Goal: Task Accomplishment & Management: Complete application form

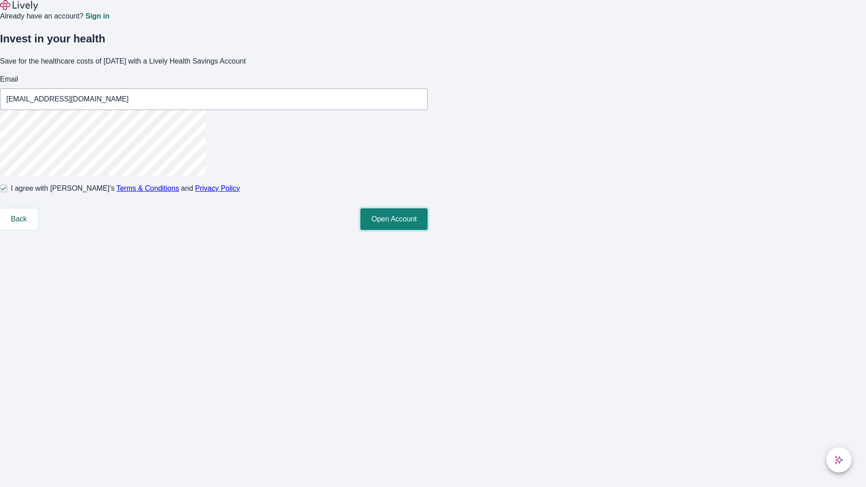
click at [428, 230] on button "Open Account" at bounding box center [393, 219] width 67 height 22
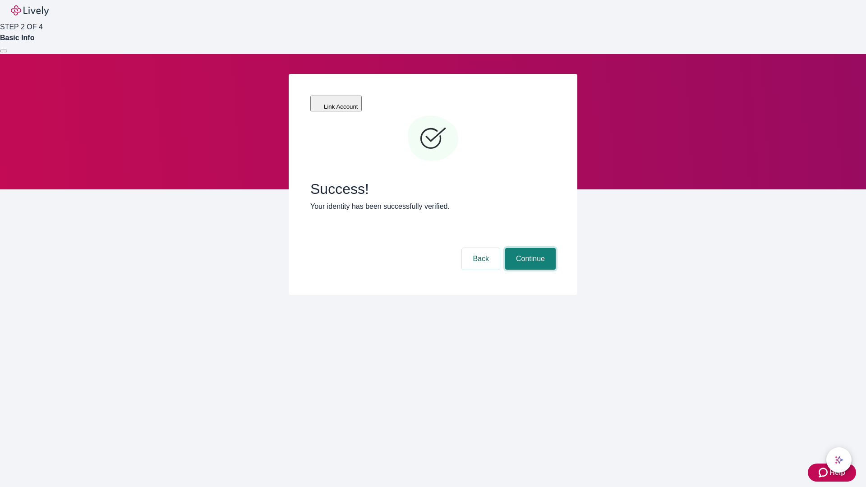
click at [529, 248] on button "Continue" at bounding box center [530, 259] width 51 height 22
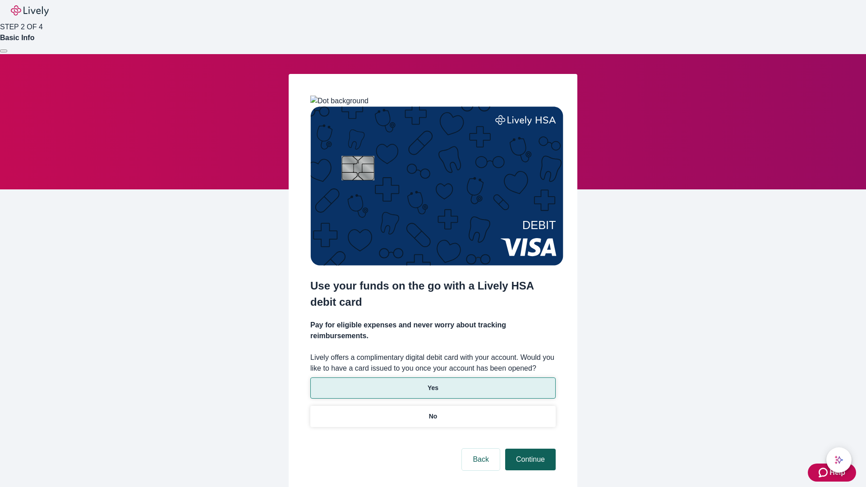
click at [433, 383] on p "Yes" at bounding box center [433, 387] width 11 height 9
click at [529, 449] on button "Continue" at bounding box center [530, 460] width 51 height 22
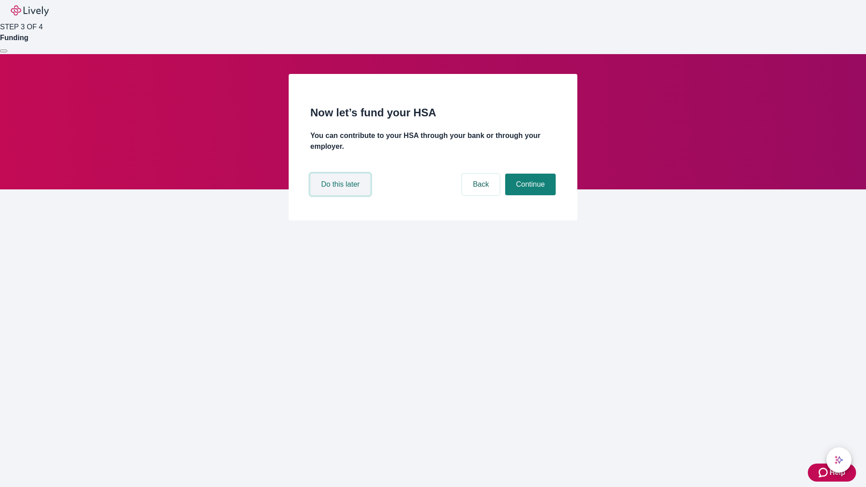
click at [341, 195] on button "Do this later" at bounding box center [340, 185] width 60 height 22
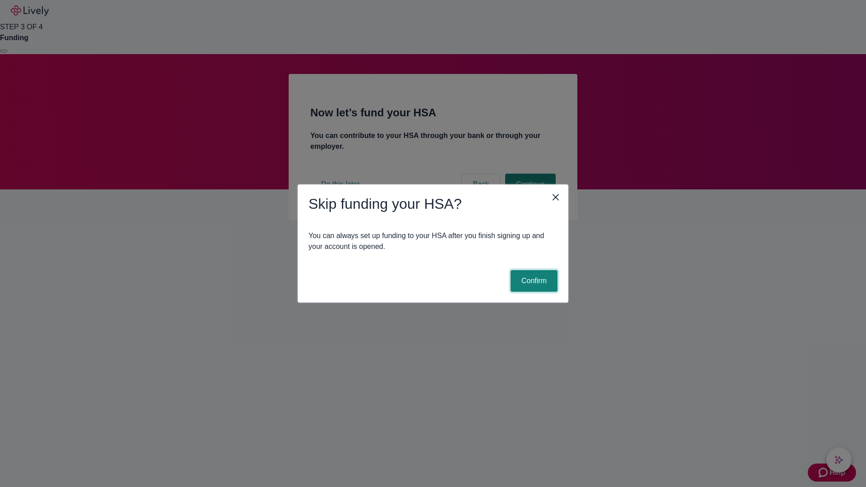
click at [533, 281] on button "Confirm" at bounding box center [534, 281] width 47 height 22
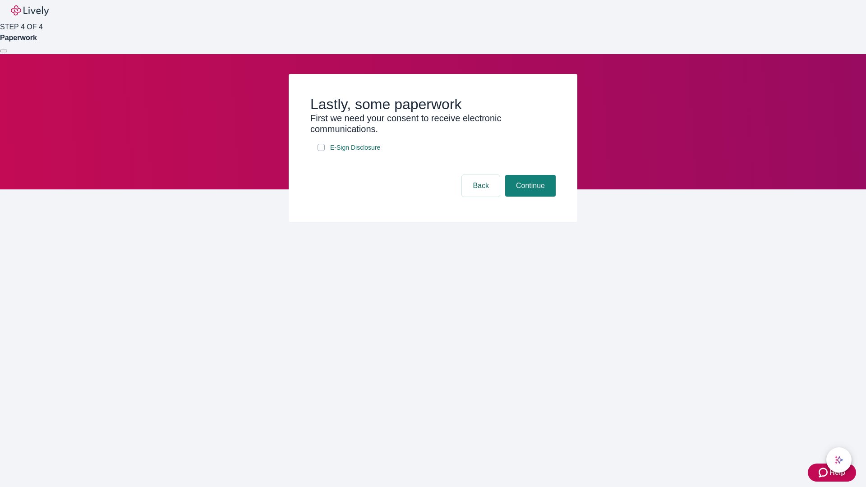
click at [321, 151] on input "E-Sign Disclosure" at bounding box center [321, 147] width 7 height 7
checkbox input "true"
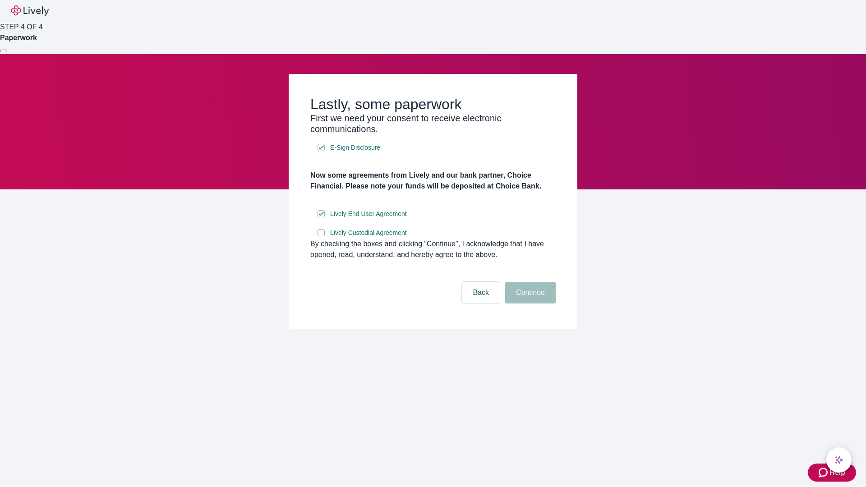
click at [321, 236] on input "Lively Custodial Agreement" at bounding box center [321, 232] width 7 height 7
checkbox input "true"
click at [529, 304] on button "Continue" at bounding box center [530, 293] width 51 height 22
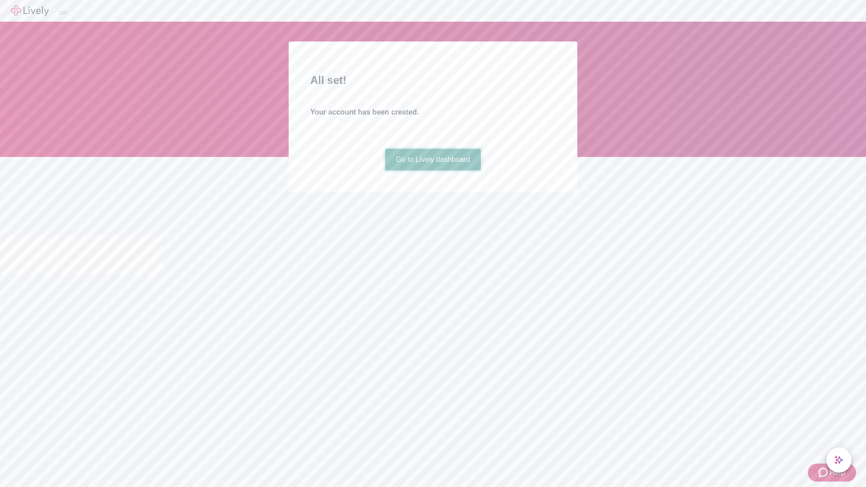
click at [433, 171] on link "Go to Lively dashboard" at bounding box center [433, 160] width 96 height 22
